Goal: Task Accomplishment & Management: Use online tool/utility

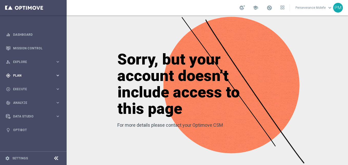
click at [52, 77] on div "gps_fixed Plan" at bounding box center [31, 75] width 50 height 5
click at [33, 103] on button "Templates keyboard_arrow_right" at bounding box center [36, 101] width 47 height 4
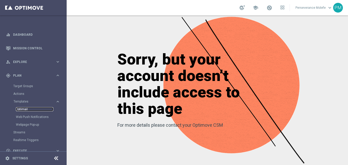
click at [29, 109] on link "Optimail" at bounding box center [34, 109] width 37 height 4
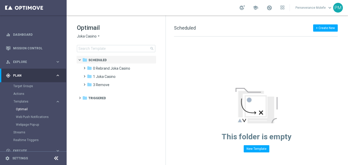
click at [97, 38] on icon "arrow_drop_down" at bounding box center [99, 36] width 4 height 5
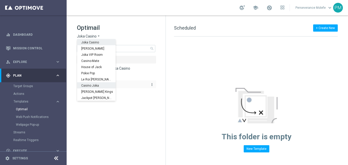
click at [0, 0] on span "Casino Joka" at bounding box center [0, 0] width 0 height 0
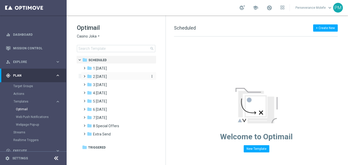
click at [107, 75] on span "2 [DATE]" at bounding box center [100, 76] width 14 height 5
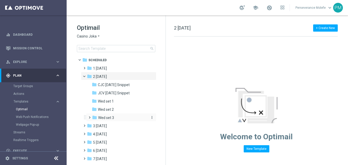
click at [117, 115] on div "folder Wed set 3" at bounding box center [119, 118] width 55 height 6
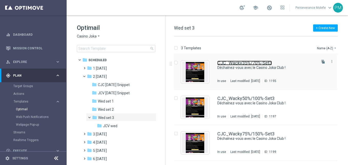
click at [235, 63] on link "CJC_Wacky35%/70%-Set3" at bounding box center [244, 63] width 55 height 5
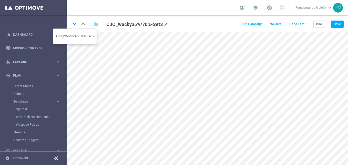
click at [74, 23] on icon "keyboard_arrow_down" at bounding box center [75, 24] width 8 height 8
click at [74, 25] on icon "keyboard_arrow_down" at bounding box center [75, 24] width 8 height 8
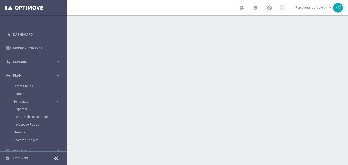
click at [58, 156] on icon at bounding box center [56, 158] width 6 height 6
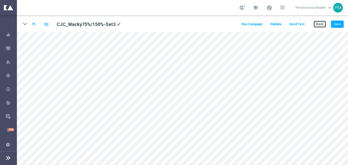
click at [326, 23] on button "Back" at bounding box center [320, 24] width 13 height 7
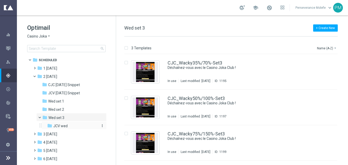
click at [73, 126] on div "folder JCV wed" at bounding box center [72, 126] width 51 height 6
click at [190, 59] on div "JCV_Wacky35%/70%-Set3 Déchaînez-vous avec le Joka Club VIP ! In use Last modifi…" at bounding box center [230, 71] width 213 height 35
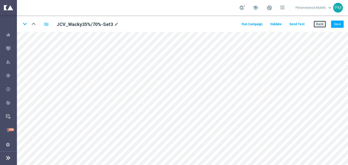
click at [323, 24] on button "Back" at bounding box center [320, 24] width 13 height 7
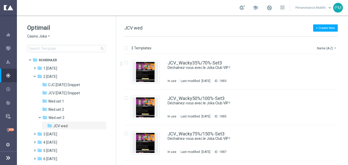
click at [43, 36] on span "Casino Joka" at bounding box center [37, 36] width 20 height 5
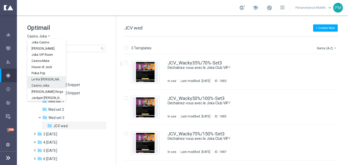
click at [49, 81] on div "Le Roi [PERSON_NAME]" at bounding box center [46, 79] width 38 height 6
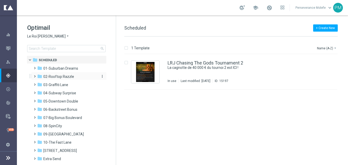
click at [73, 76] on div "folder 02-Rooftop Razzle" at bounding box center [66, 77] width 59 height 6
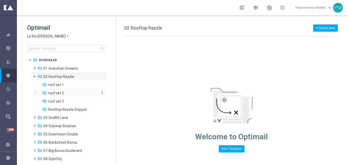
click at [79, 93] on div "folder roof set 2" at bounding box center [69, 93] width 55 height 6
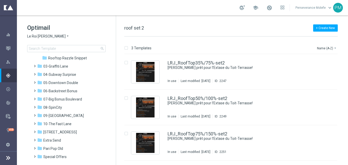
scroll to position [61, 0]
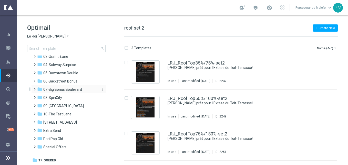
click at [66, 91] on span "07-Big Bonus Boulevard" at bounding box center [62, 89] width 39 height 5
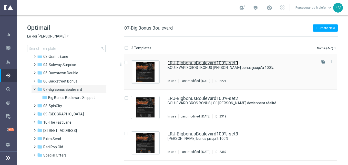
click at [208, 65] on link "LRJ-BigbonusBoulevard100%-set1" at bounding box center [203, 63] width 71 height 5
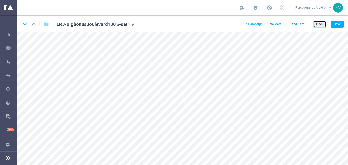
click at [322, 26] on button "Back" at bounding box center [320, 24] width 13 height 7
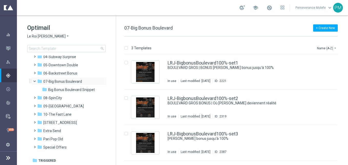
scroll to position [36, 0]
click at [200, 57] on div "LRJ-BigbonusBoulevard100%-set1 BOULEVARD GROS | BONUS [PERSON_NAME] bonus jusqu…" at bounding box center [230, 71] width 213 height 35
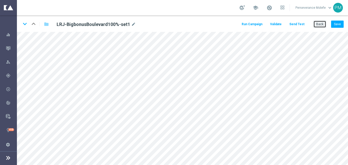
click at [324, 24] on button "Back" at bounding box center [320, 24] width 13 height 7
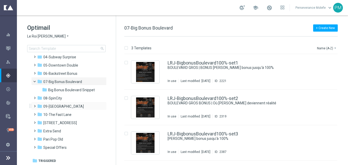
scroll to position [36, 0]
click at [63, 100] on div "folder 08-SpinCity" at bounding box center [66, 98] width 59 height 6
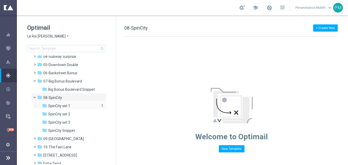
click at [76, 107] on div "folder SpinCity set 1" at bounding box center [69, 106] width 55 height 6
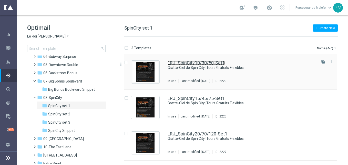
click at [196, 62] on link "LRJ_SpinCity10/30/50-Set1" at bounding box center [196, 63] width 57 height 5
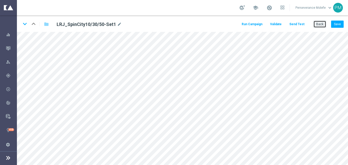
click at [319, 24] on button "Back" at bounding box center [320, 24] width 13 height 7
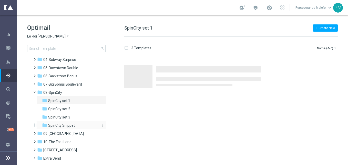
scroll to position [51, 0]
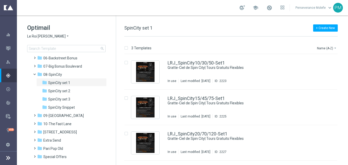
click at [44, 34] on span "Le Roi [PERSON_NAME]" at bounding box center [46, 36] width 38 height 5
click at [43, 35] on span "Le Roi [PERSON_NAME]" at bounding box center [46, 36] width 38 height 5
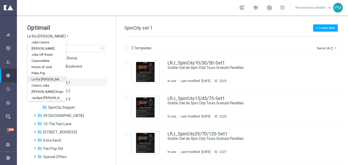
click at [42, 35] on span "Le Roi [PERSON_NAME]" at bounding box center [46, 36] width 38 height 5
click at [0, 0] on span "Casino Joka" at bounding box center [0, 0] width 0 height 0
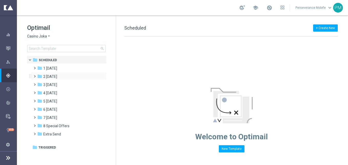
click at [65, 73] on div "folder 2 [DATE] more_vert" at bounding box center [68, 76] width 75 height 8
click at [66, 76] on div "folder 2 [DATE]" at bounding box center [66, 77] width 59 height 6
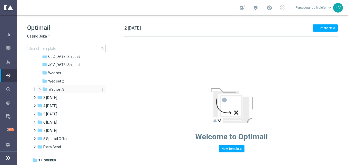
click at [70, 92] on div "folder Wed set 3" at bounding box center [69, 89] width 55 height 6
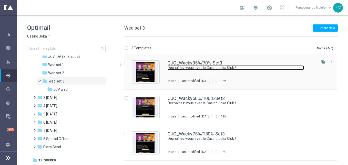
click at [181, 67] on link "Déchaînez-vous avec le Casino Joka Club !" at bounding box center [236, 67] width 136 height 5
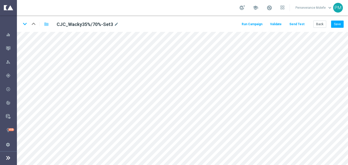
click at [299, 22] on button "Send Test" at bounding box center [297, 24] width 17 height 7
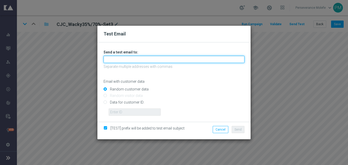
click at [151, 61] on input "text" at bounding box center [174, 59] width 141 height 7
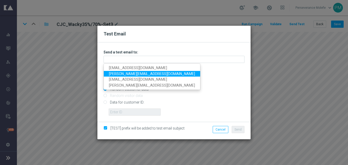
click at [134, 74] on link "[PERSON_NAME][EMAIL_ADDRESS][DOMAIN_NAME]" at bounding box center [152, 74] width 96 height 6
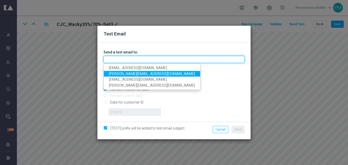
type input "[PERSON_NAME][EMAIL_ADDRESS][DOMAIN_NAME]"
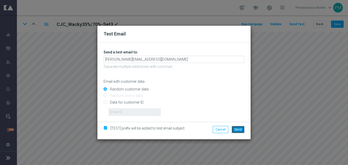
click at [237, 129] on span "Send" at bounding box center [238, 129] width 7 height 4
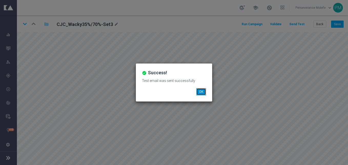
click at [205, 94] on button "OK" at bounding box center [201, 91] width 10 height 7
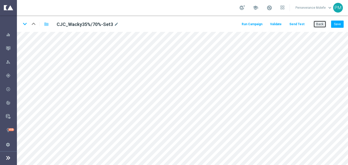
click at [321, 24] on button "Back" at bounding box center [320, 24] width 13 height 7
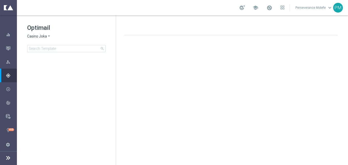
click at [37, 37] on span "Casino Joka" at bounding box center [37, 36] width 20 height 5
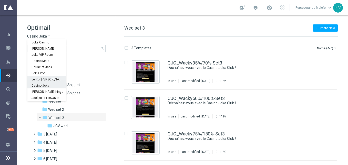
click at [53, 80] on div "Le Roi [PERSON_NAME]" at bounding box center [46, 79] width 38 height 6
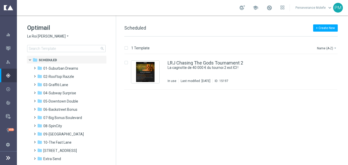
scroll to position [28, 0]
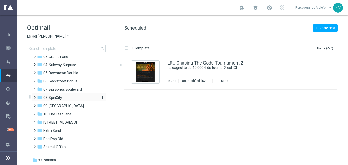
click at [87, 98] on div "folder 08-SpinCity" at bounding box center [66, 98] width 59 height 6
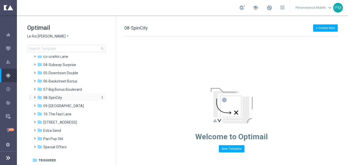
click at [75, 97] on div "folder 08-SpinCity" at bounding box center [66, 98] width 59 height 6
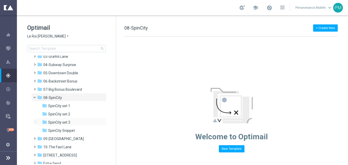
click at [76, 125] on div "folder SpinCity set 3 more_vert" at bounding box center [71, 121] width 70 height 8
click at [76, 123] on div "folder SpinCity set 3" at bounding box center [69, 122] width 55 height 6
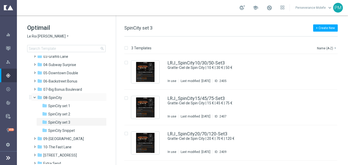
click at [36, 97] on span at bounding box center [37, 96] width 2 height 2
